Goal: Task Accomplishment & Management: Use online tool/utility

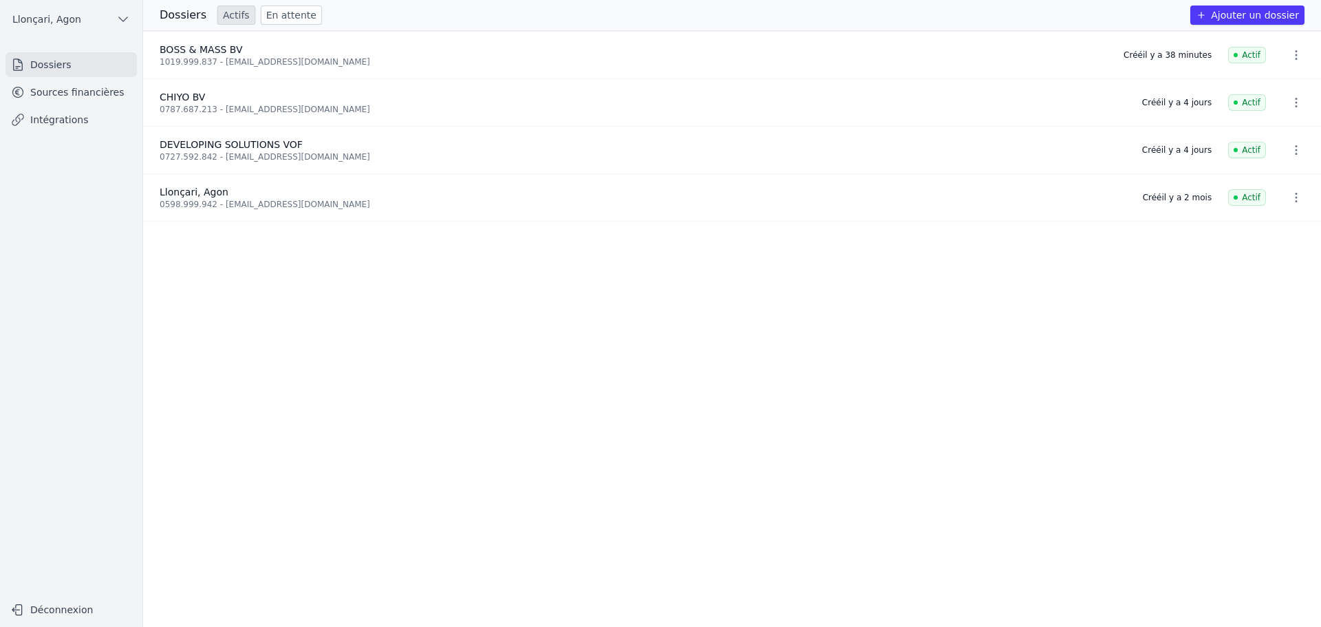
click at [103, 98] on link "Sources financières" at bounding box center [71, 92] width 131 height 25
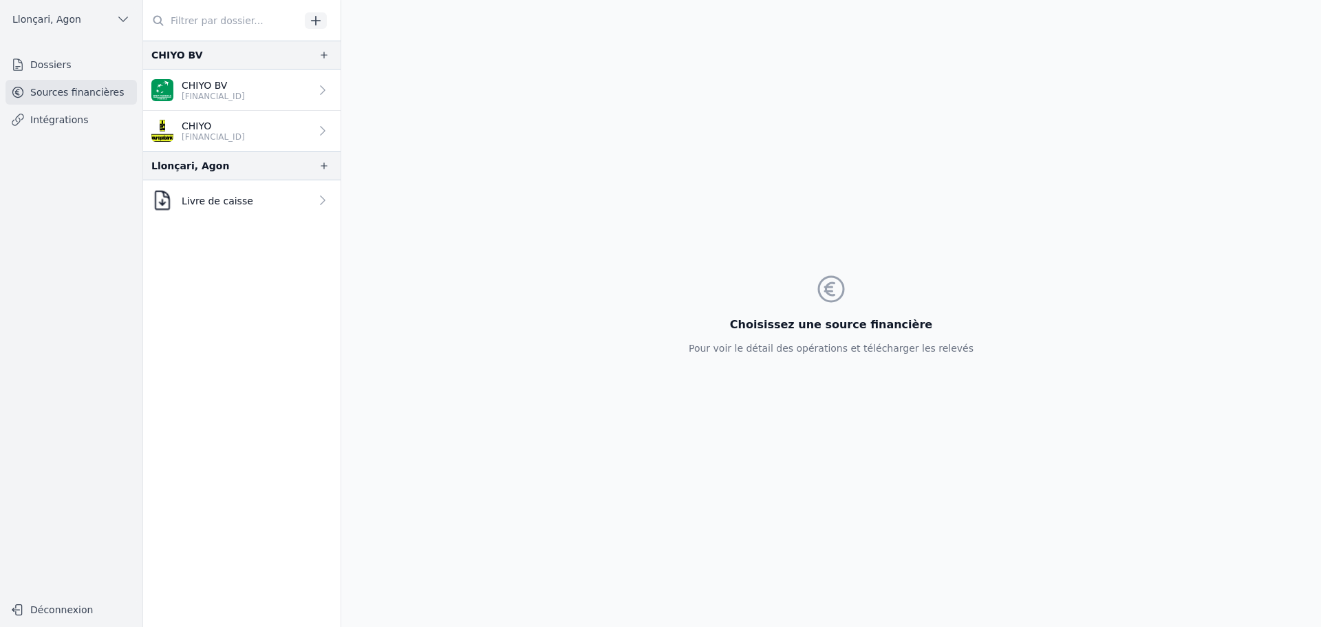
click at [213, 94] on p "[FINANCIAL_ID]" at bounding box center [213, 96] width 63 height 11
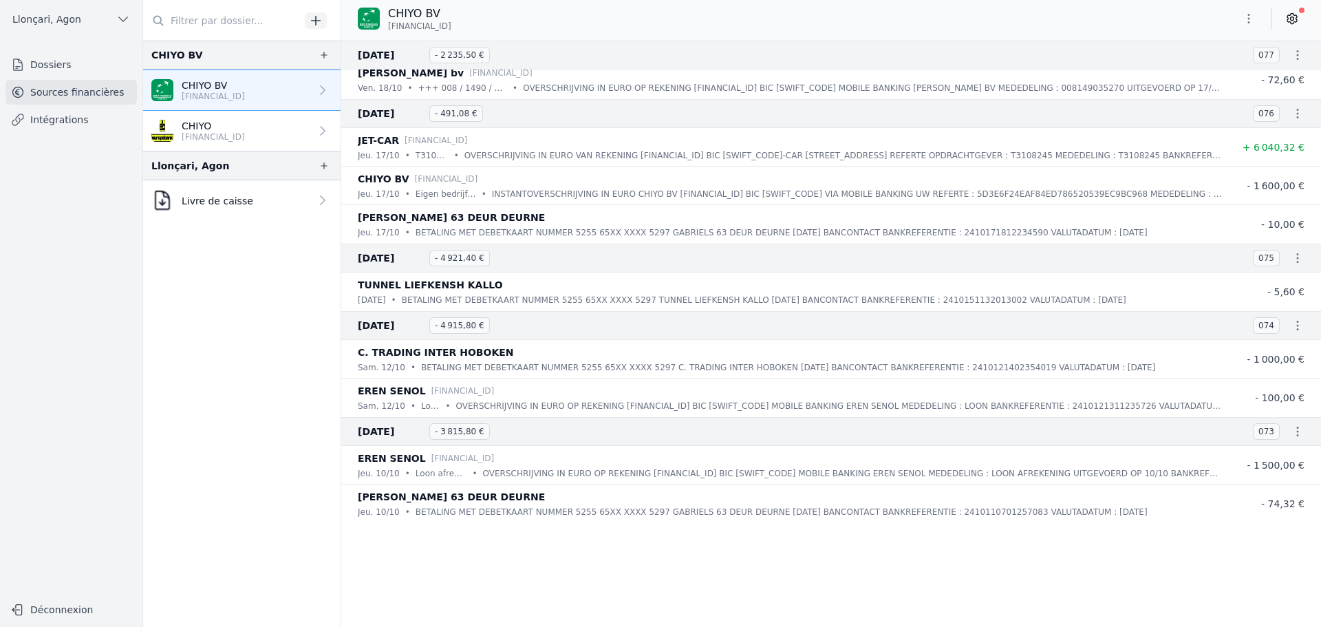
scroll to position [16509, 0]
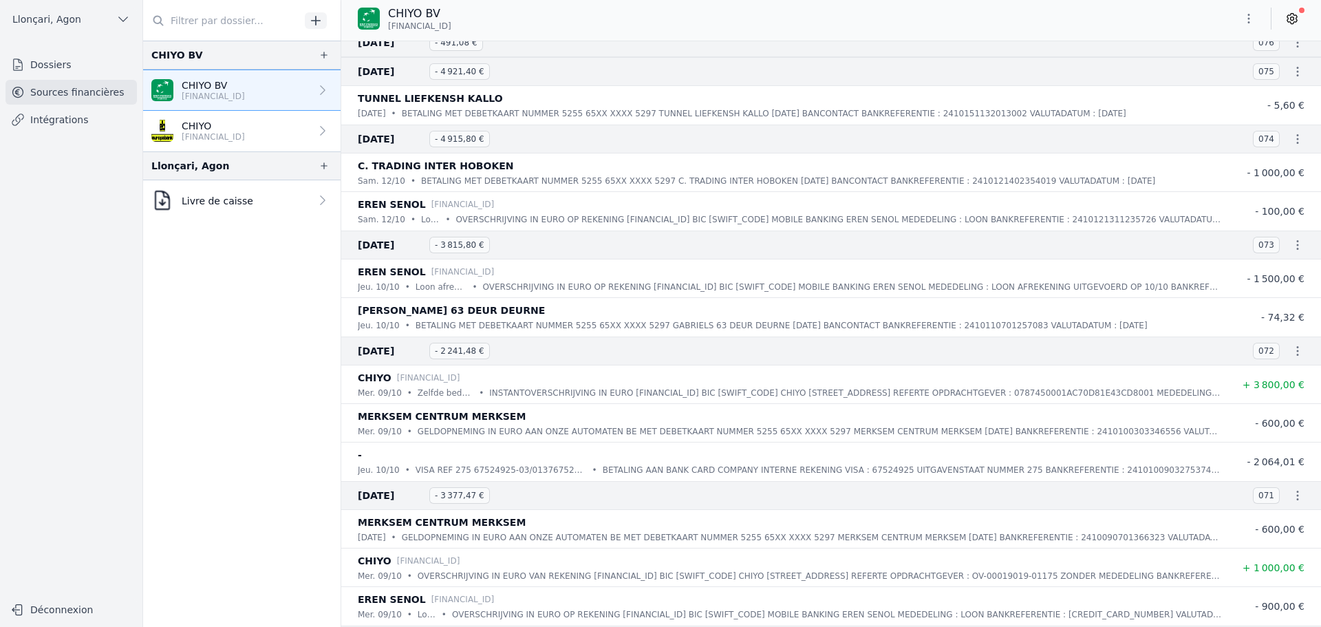
click at [1246, 22] on icon "button" at bounding box center [1249, 19] width 14 height 14
click at [1218, 74] on button "Exporter" at bounding box center [1216, 73] width 99 height 25
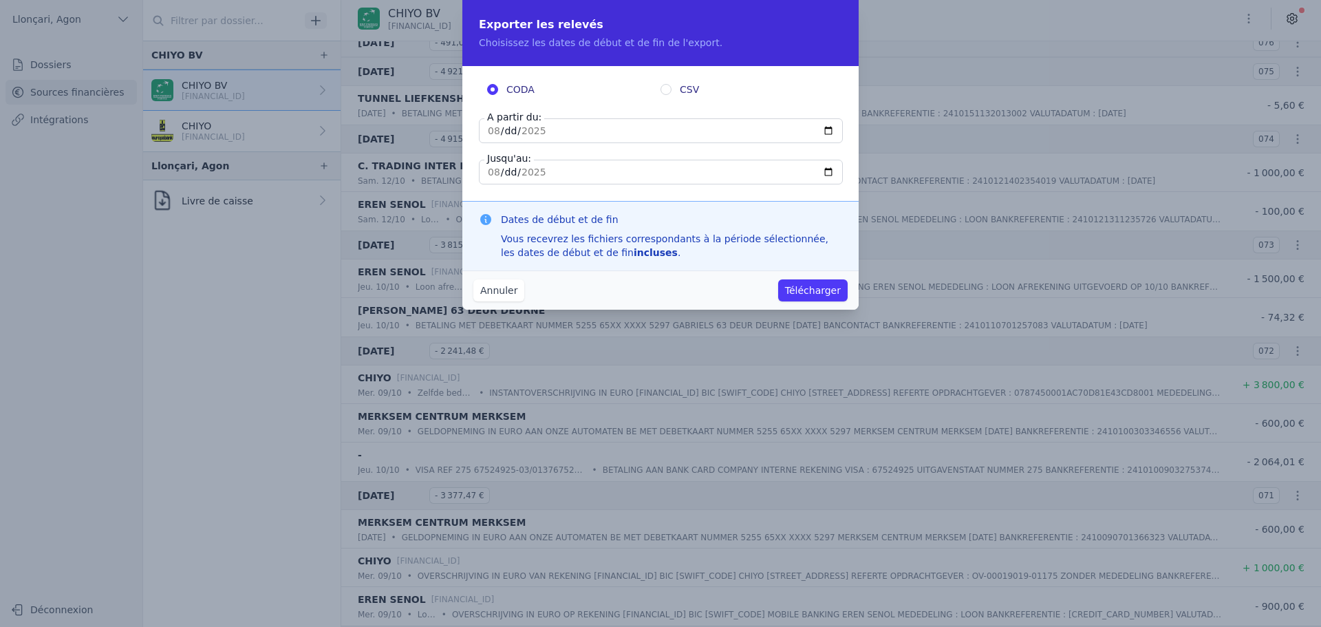
click at [493, 293] on button "Annuler" at bounding box center [499, 290] width 51 height 22
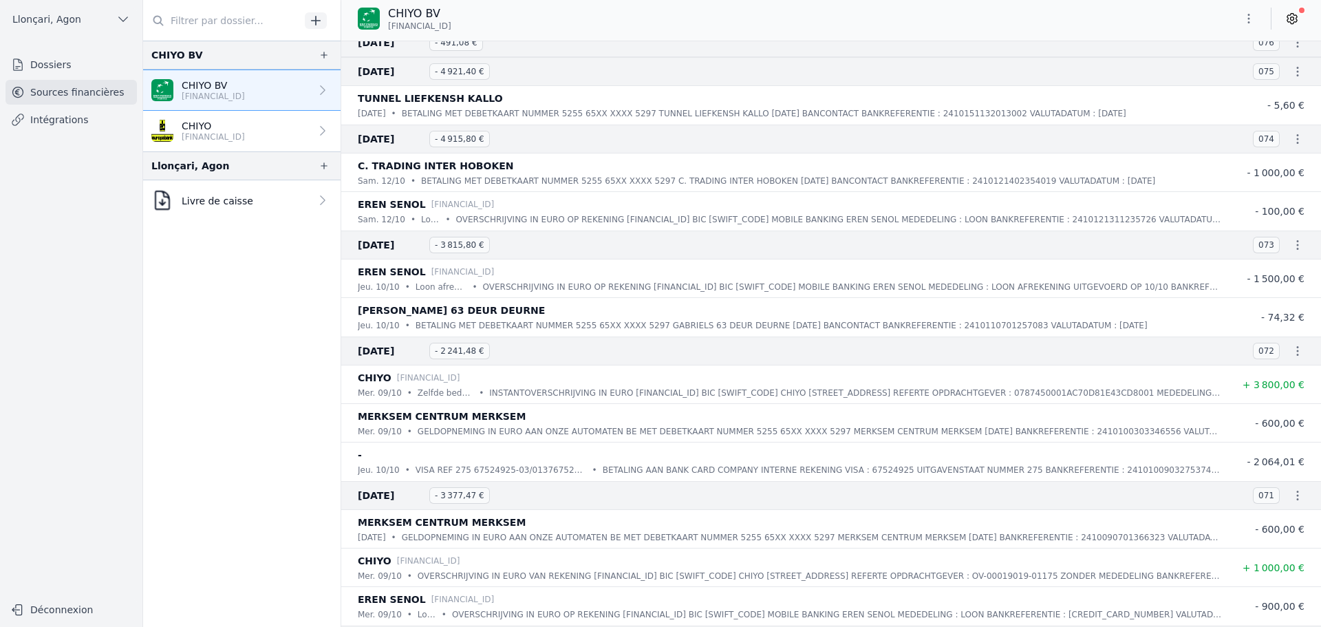
click at [61, 68] on link "Dossiers" at bounding box center [71, 64] width 131 height 25
